Goal: Task Accomplishment & Management: Manage account settings

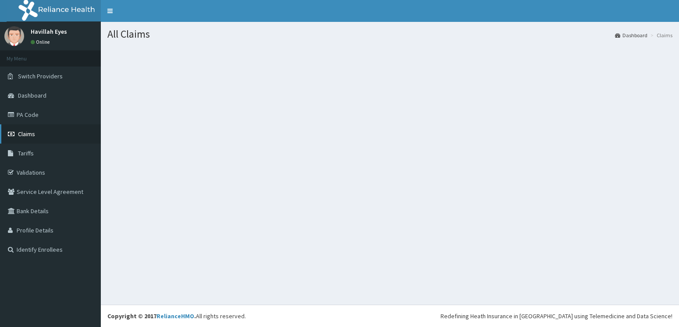
click at [28, 132] on span "Claims" at bounding box center [26, 134] width 17 height 8
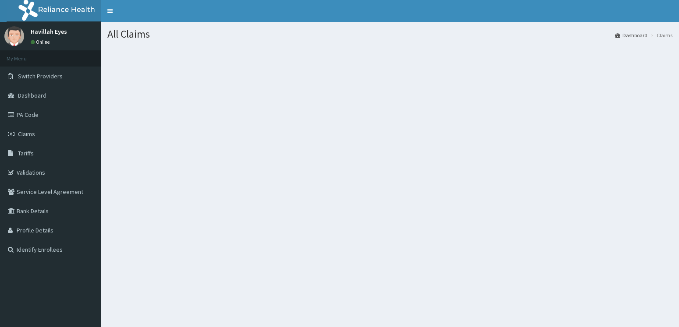
click at [392, 189] on div "All Claims Dashboard Claims" at bounding box center [390, 185] width 578 height 327
